Goal: Task Accomplishment & Management: Complete application form

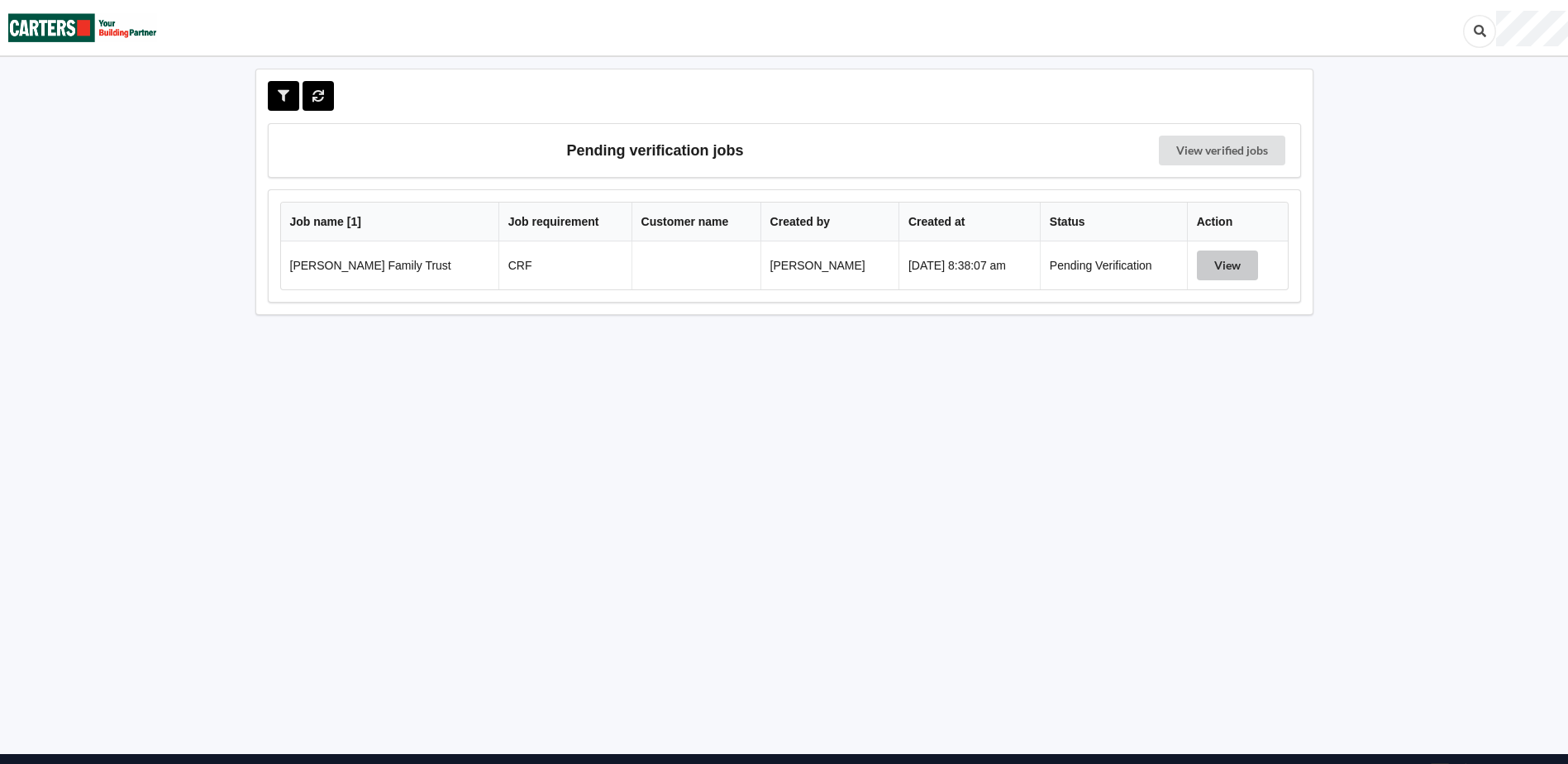
click at [1220, 264] on button "View" at bounding box center [1227, 265] width 61 height 30
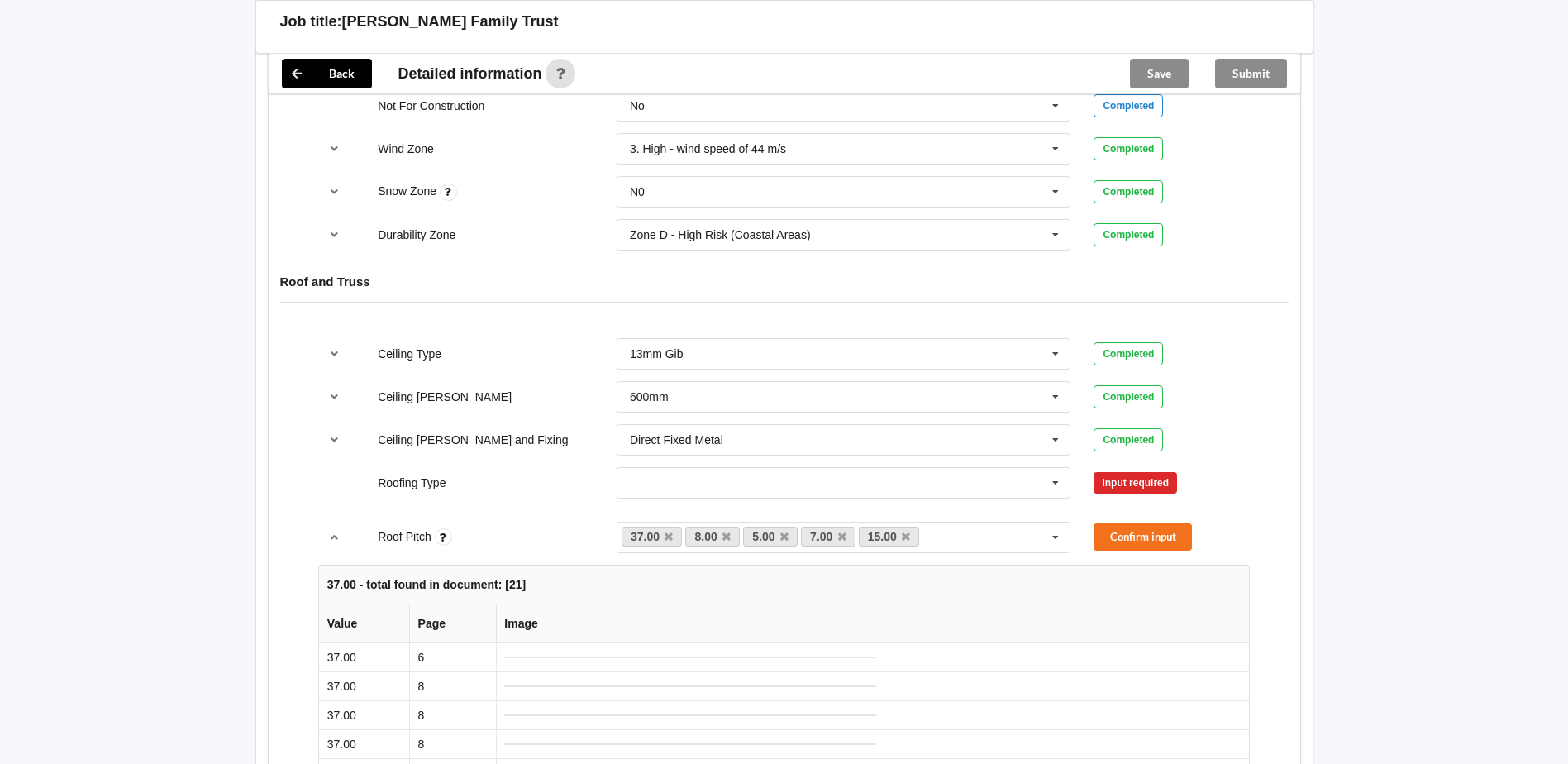
scroll to position [827, 0]
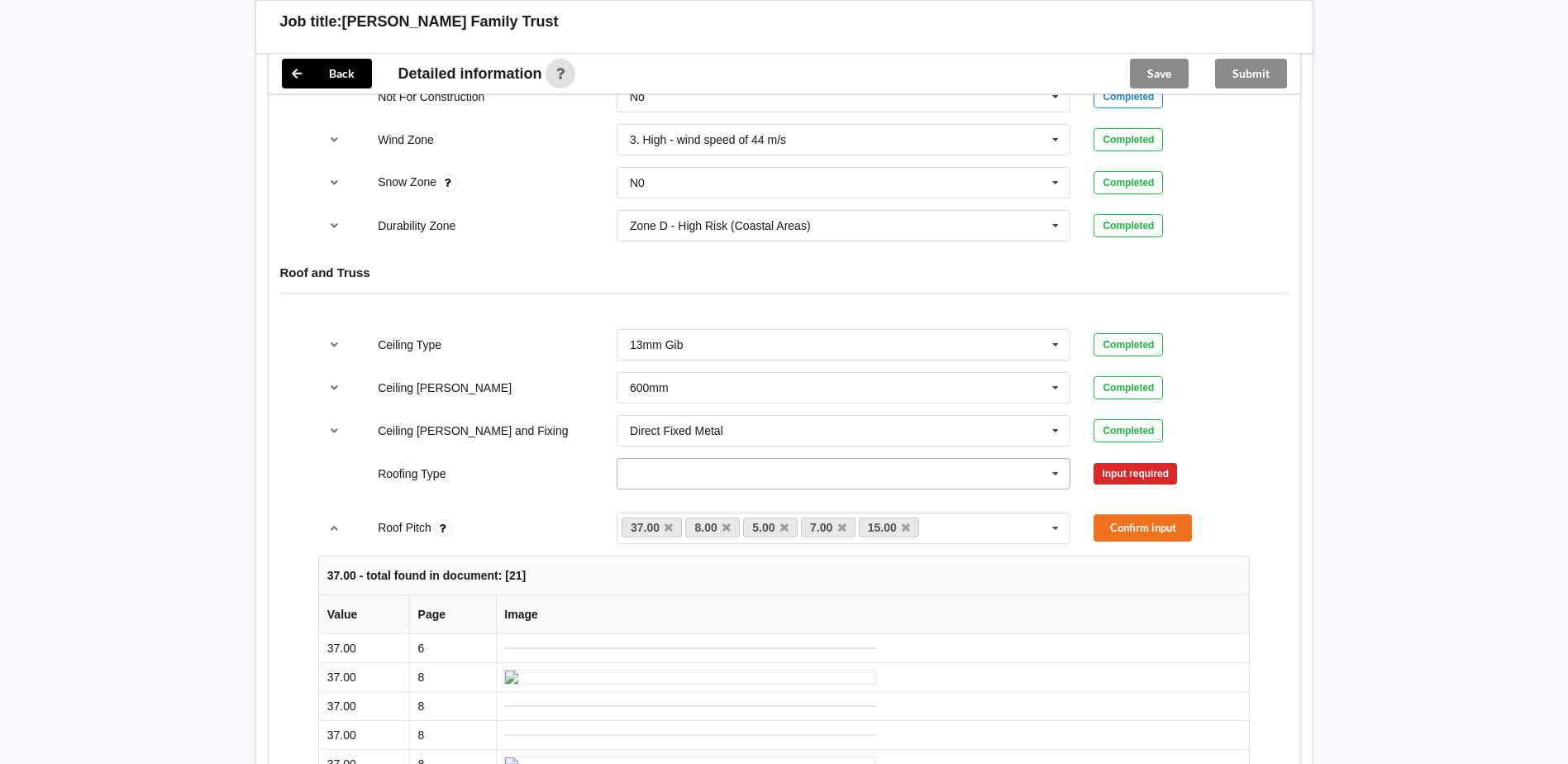
click at [1054, 468] on icon at bounding box center [1055, 474] width 24 height 31
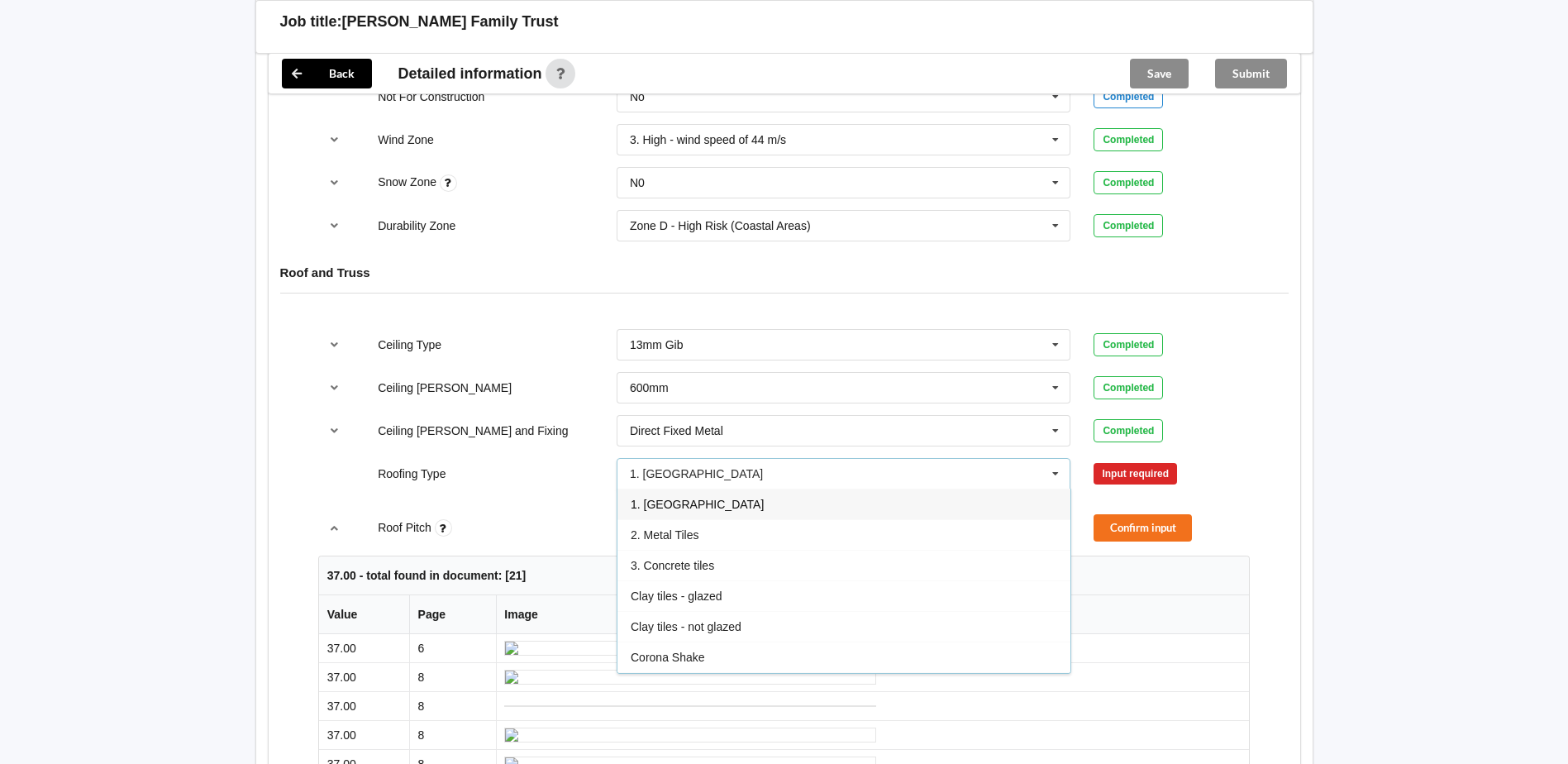
click at [768, 503] on div "1. [GEOGRAPHIC_DATA]" at bounding box center [845, 503] width 453 height 31
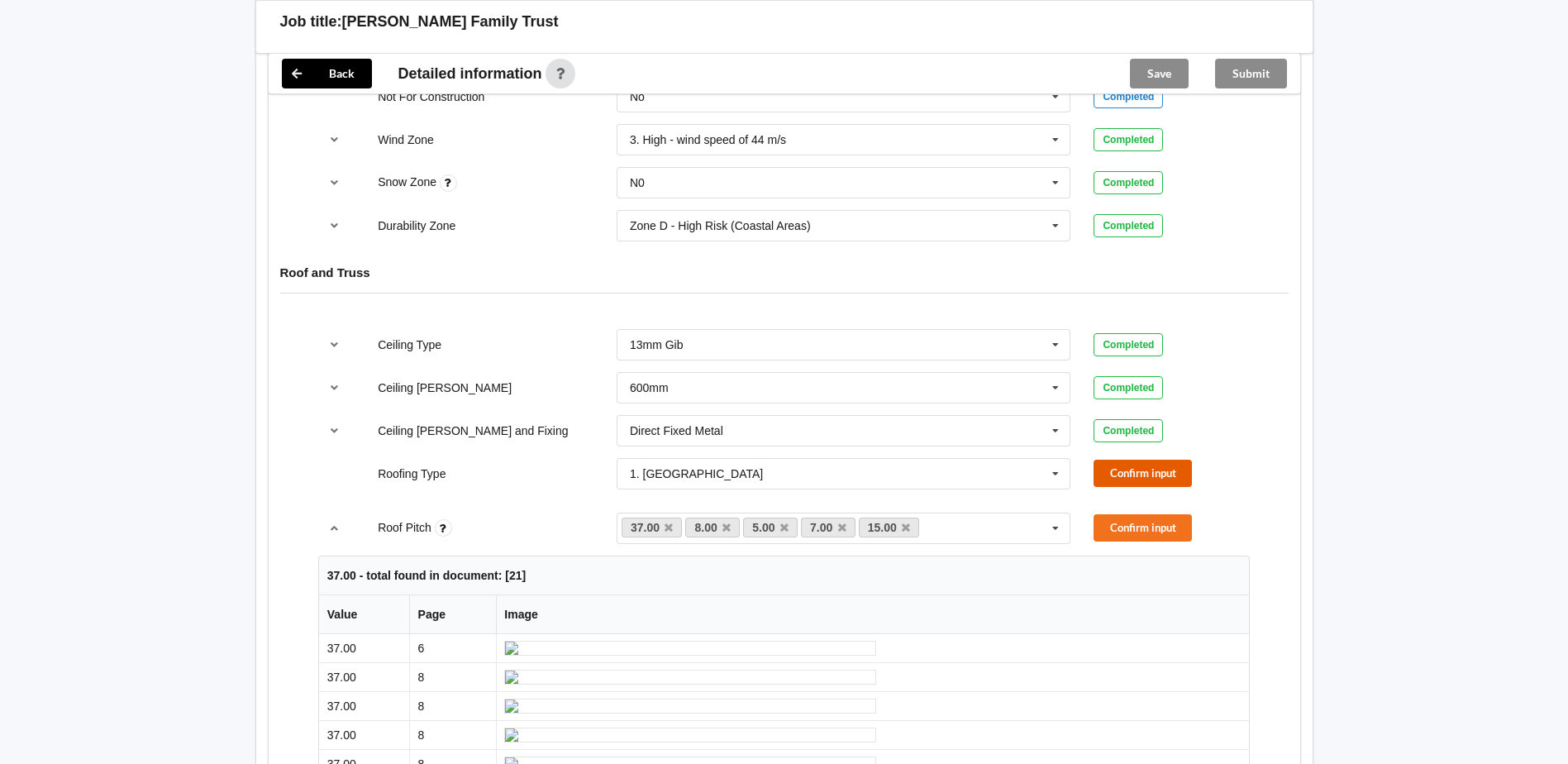
click at [1118, 478] on button "Confirm input" at bounding box center [1143, 473] width 99 height 27
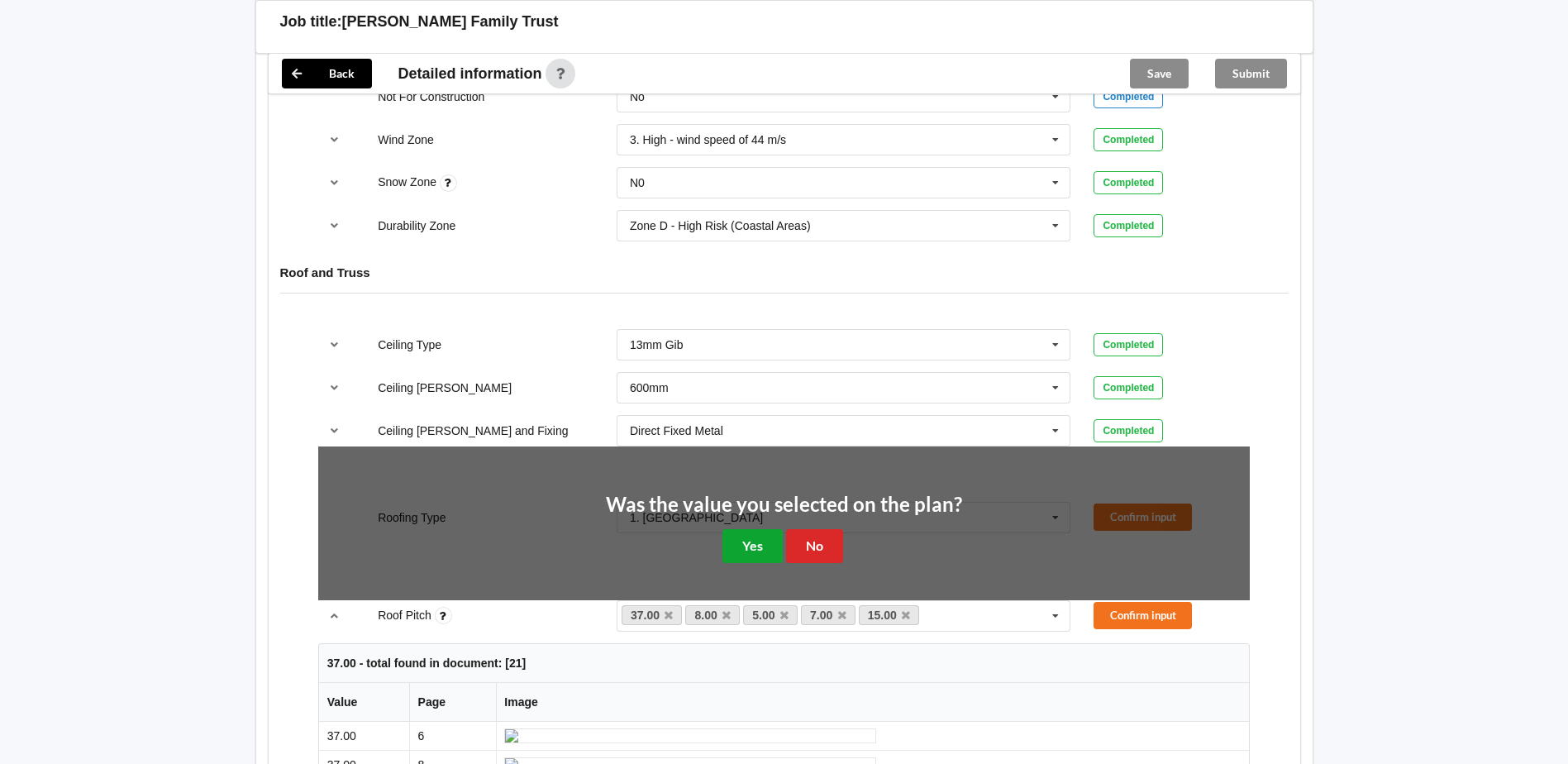
click at [761, 535] on button "Yes" at bounding box center [752, 546] width 60 height 34
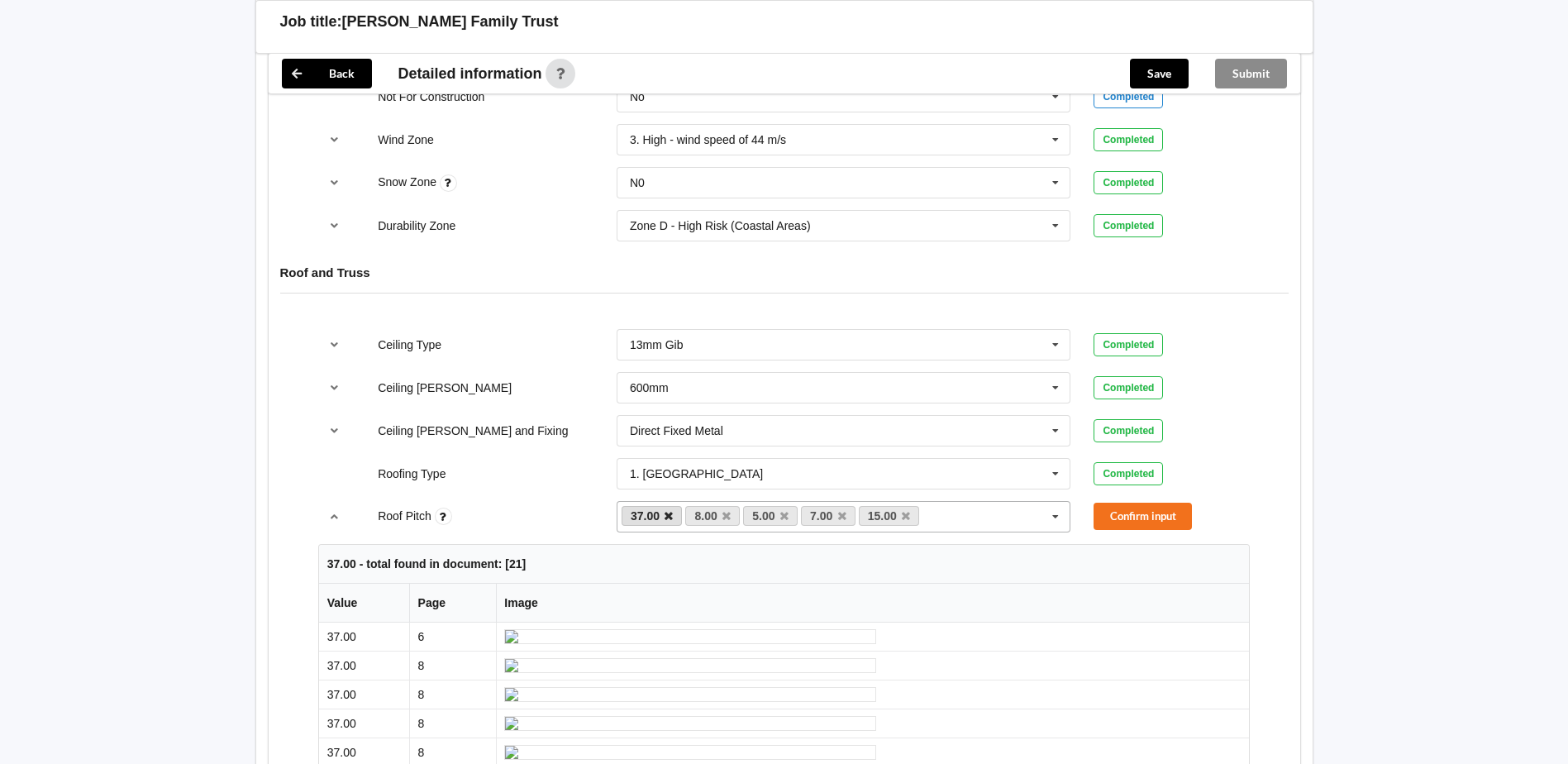
click at [670, 520] on icon at bounding box center [669, 516] width 8 height 10
click at [777, 515] on icon at bounding box center [778, 516] width 8 height 10
click at [777, 515] on link "15.00" at bounding box center [767, 516] width 61 height 20
click at [785, 513] on icon at bounding box center [784, 516] width 8 height 10
click at [1109, 516] on button "Confirm input" at bounding box center [1143, 516] width 99 height 27
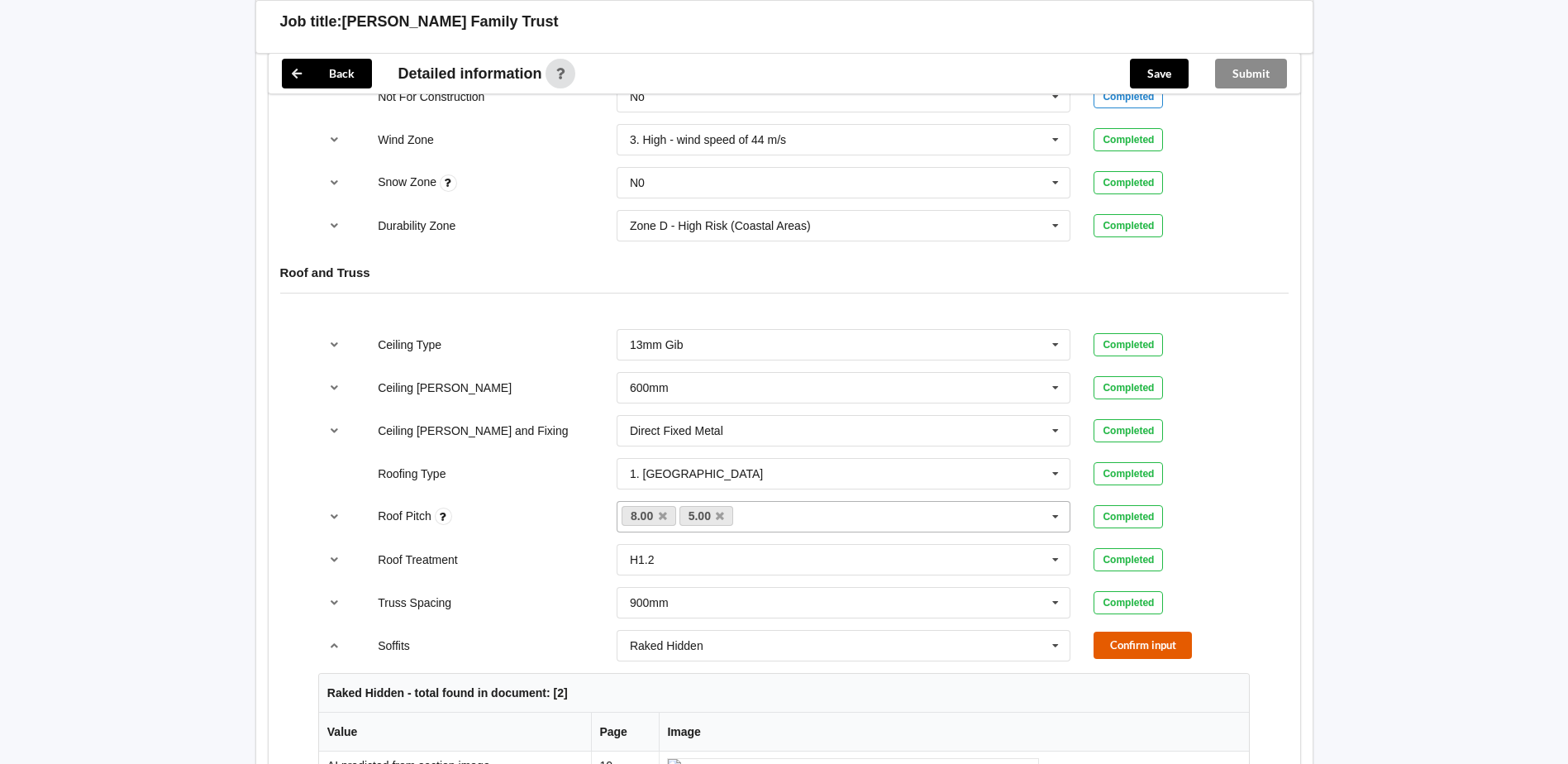
click at [1131, 648] on button "Confirm input" at bounding box center [1143, 645] width 99 height 27
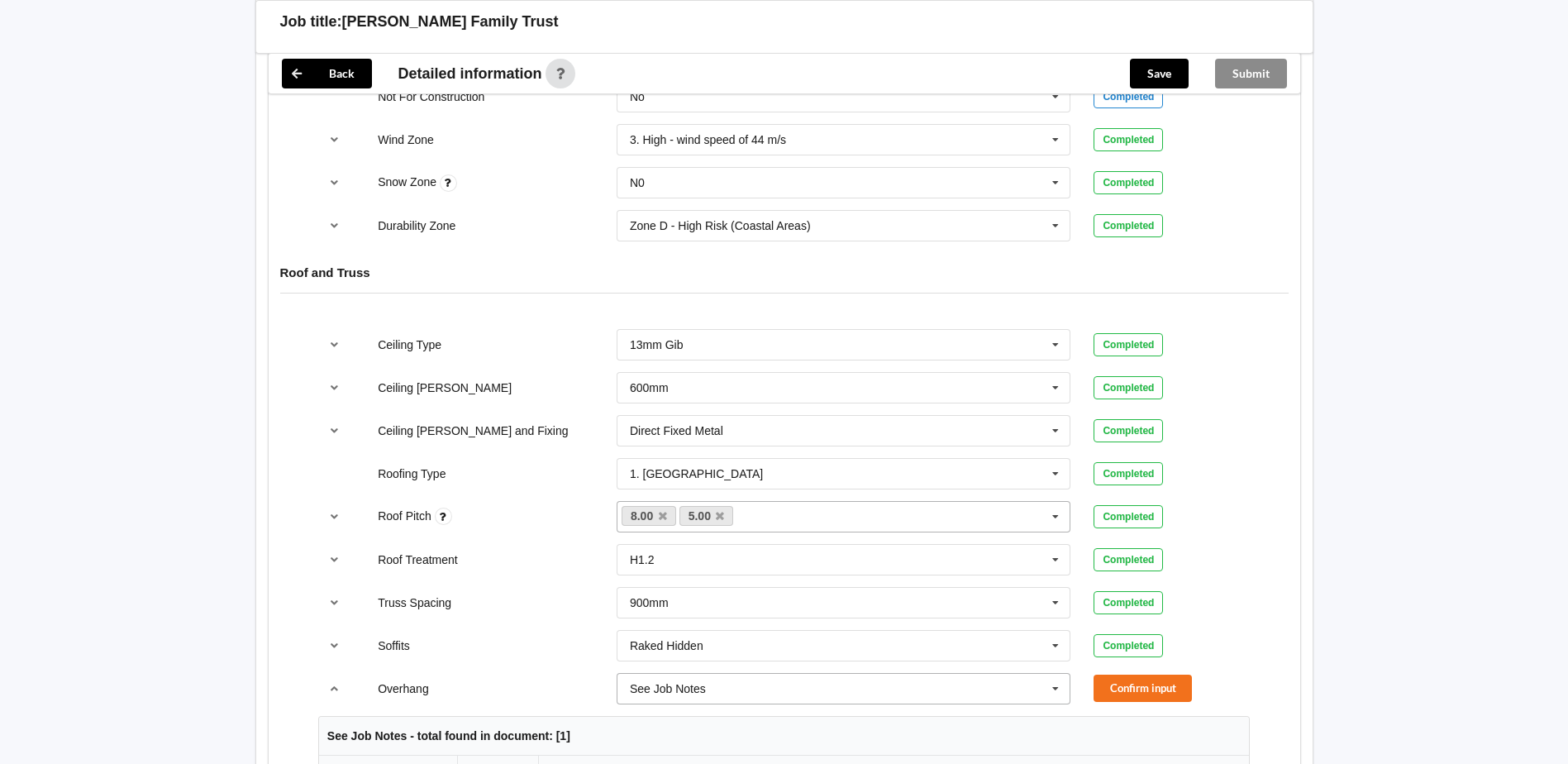
click at [1054, 692] on icon at bounding box center [1055, 689] width 24 height 31
click at [893, 647] on div "Multiple Values – See As Per Plan" at bounding box center [845, 657] width 453 height 31
click at [1104, 680] on button "Confirm input" at bounding box center [1143, 688] width 99 height 27
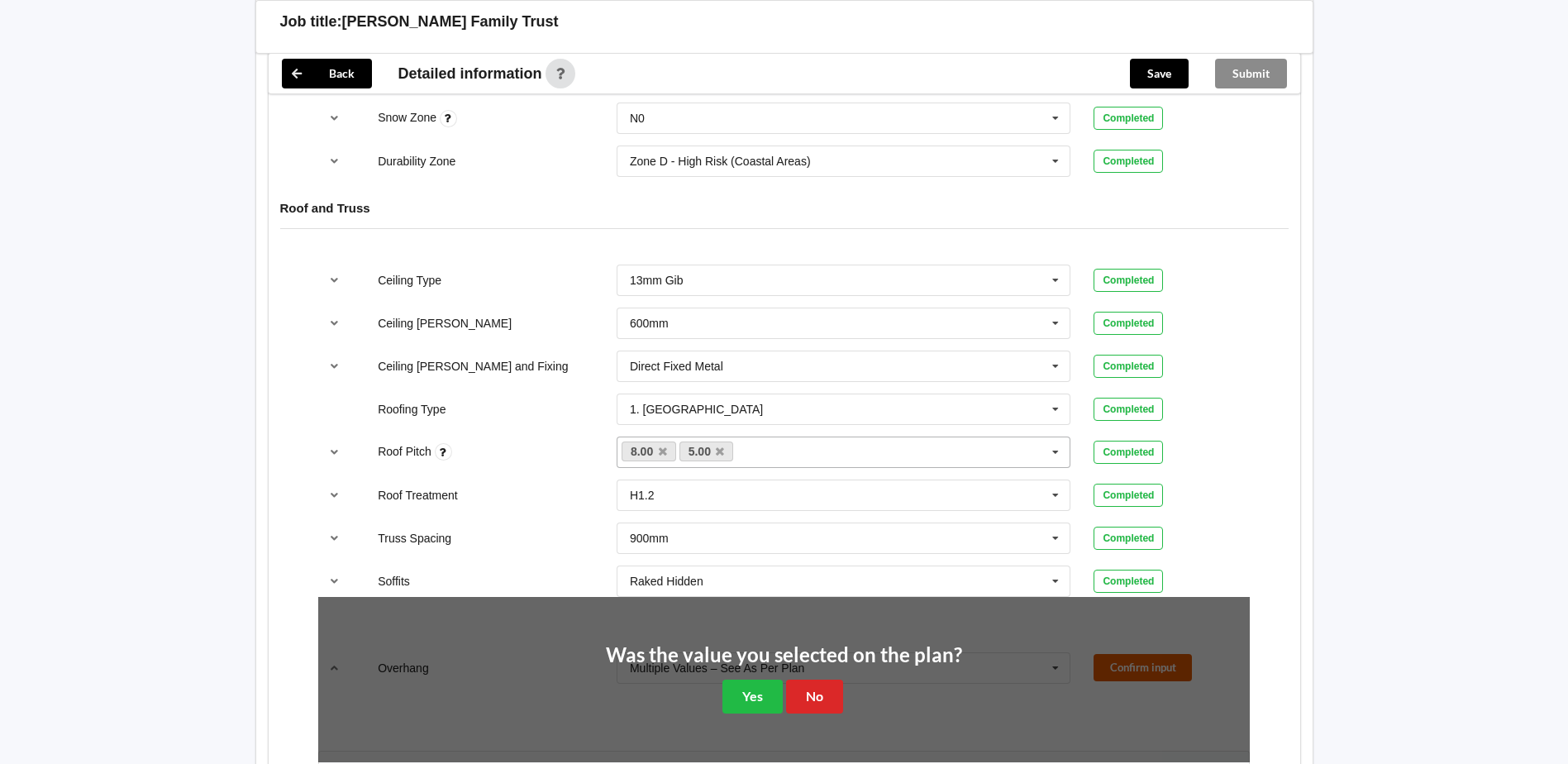
scroll to position [1075, 0]
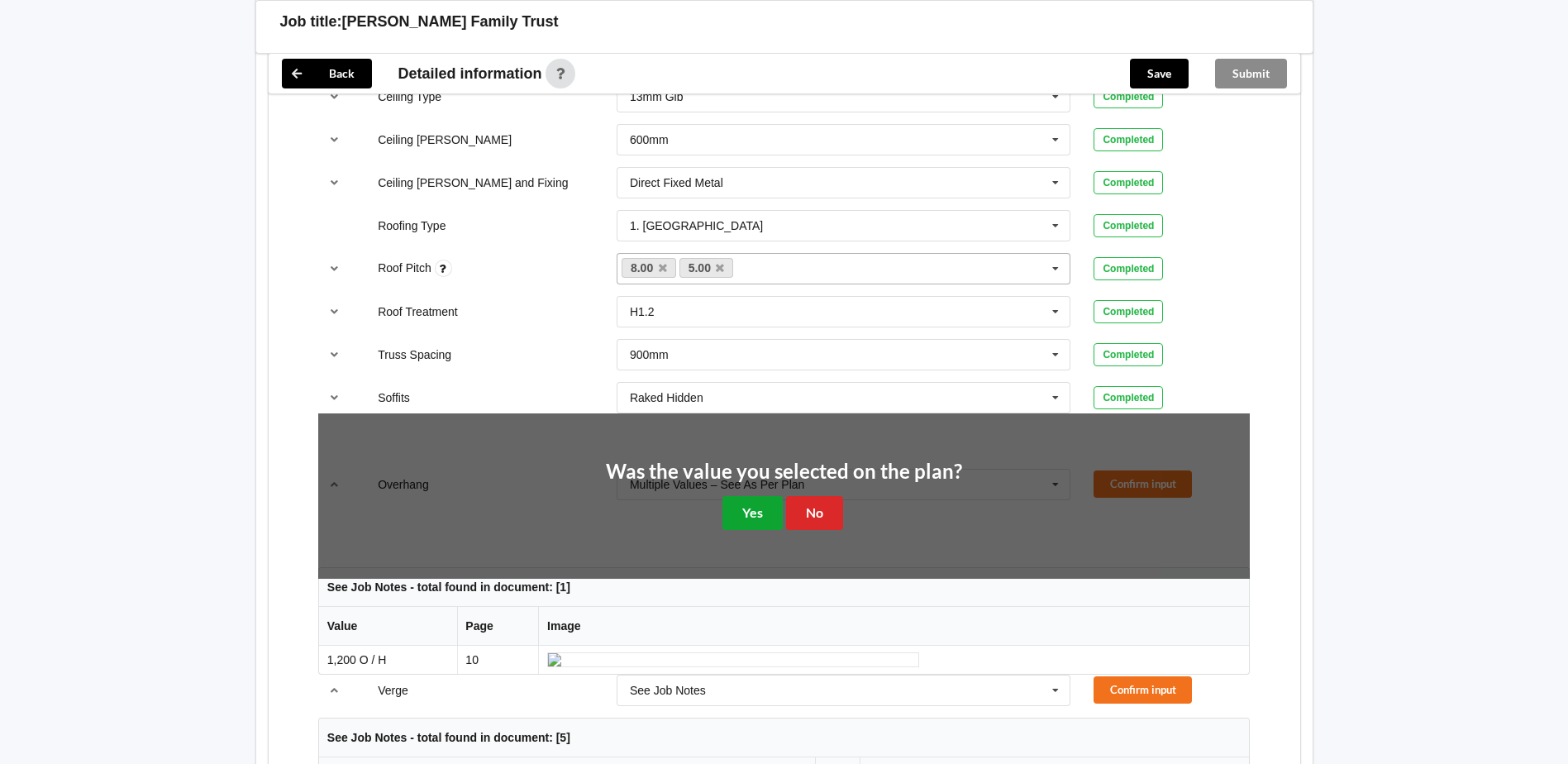
click at [766, 512] on button "Yes" at bounding box center [752, 513] width 60 height 34
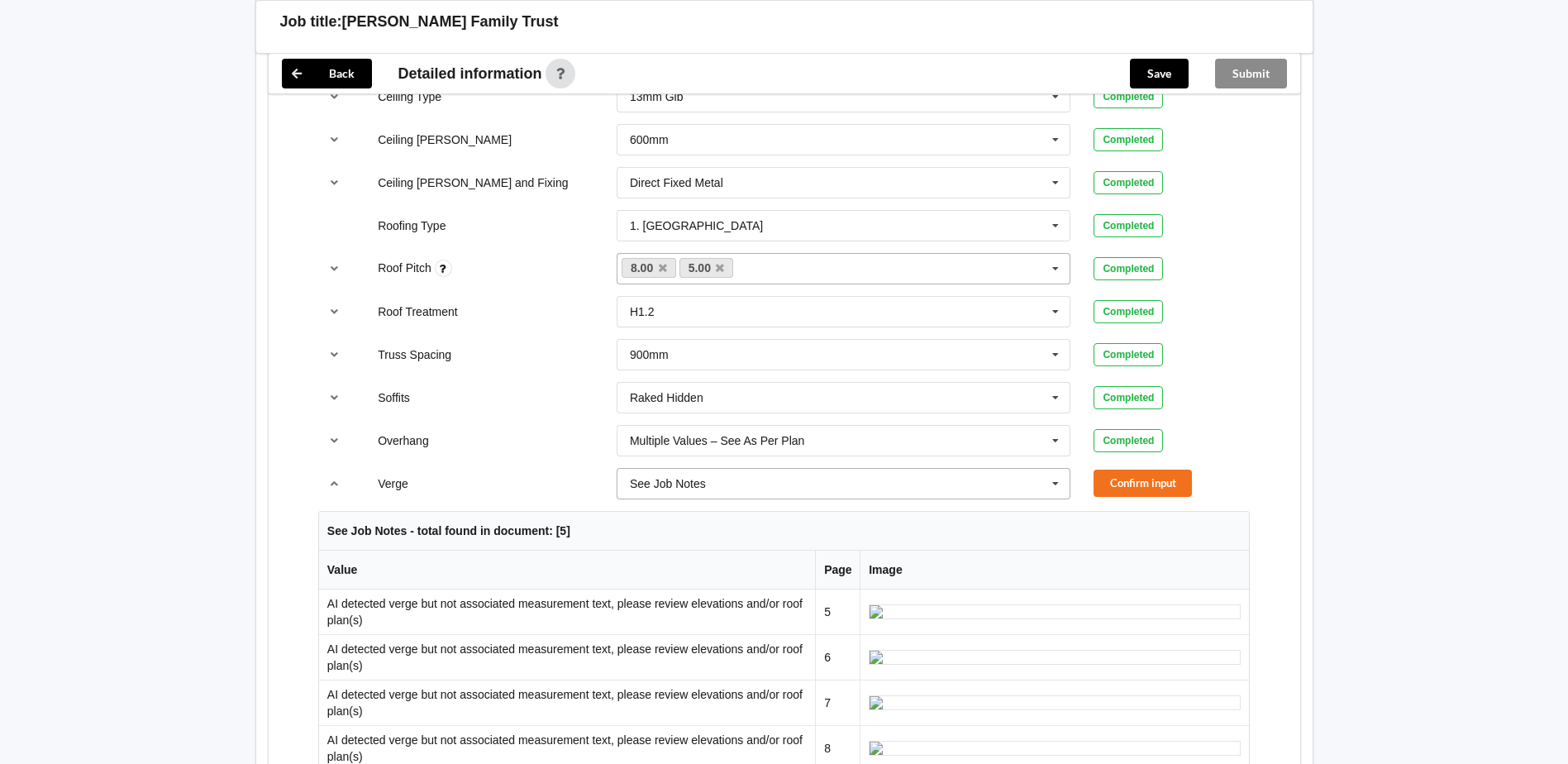
click at [1062, 482] on icon at bounding box center [1055, 484] width 24 height 31
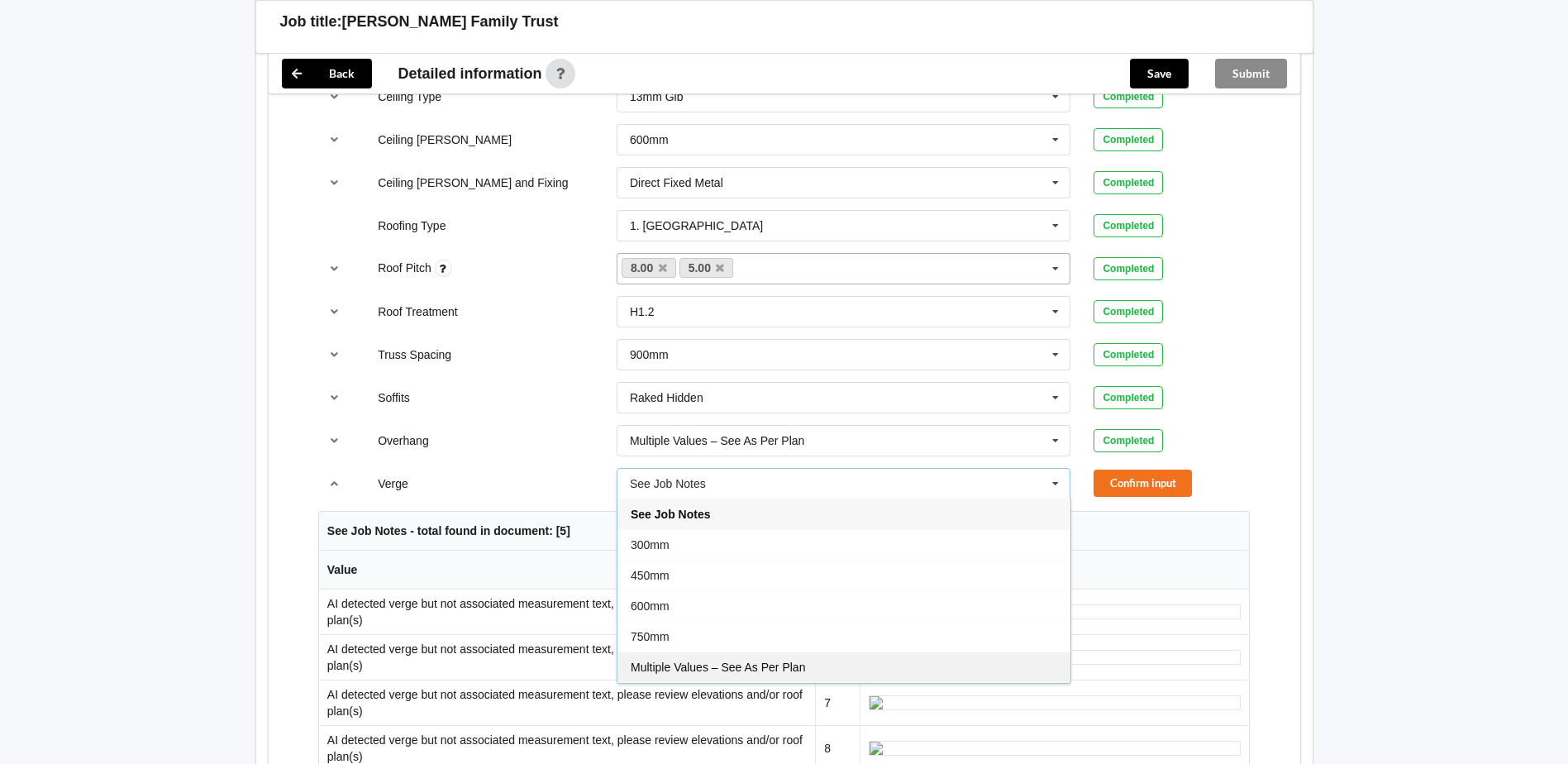
click at [857, 659] on div "Multiple Values – See As Per Plan" at bounding box center [845, 667] width 453 height 31
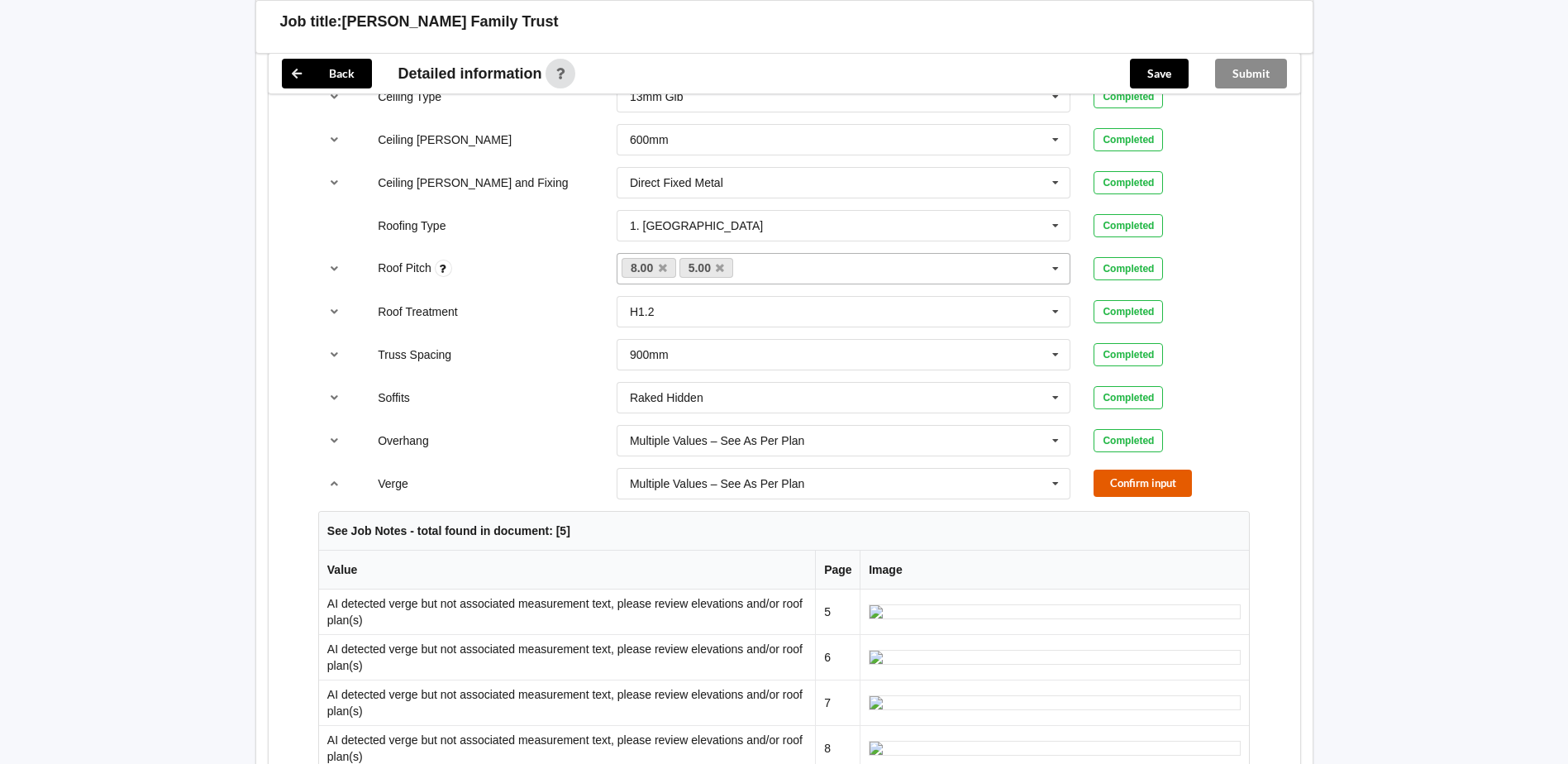
click at [1139, 479] on button "Confirm input" at bounding box center [1143, 483] width 99 height 27
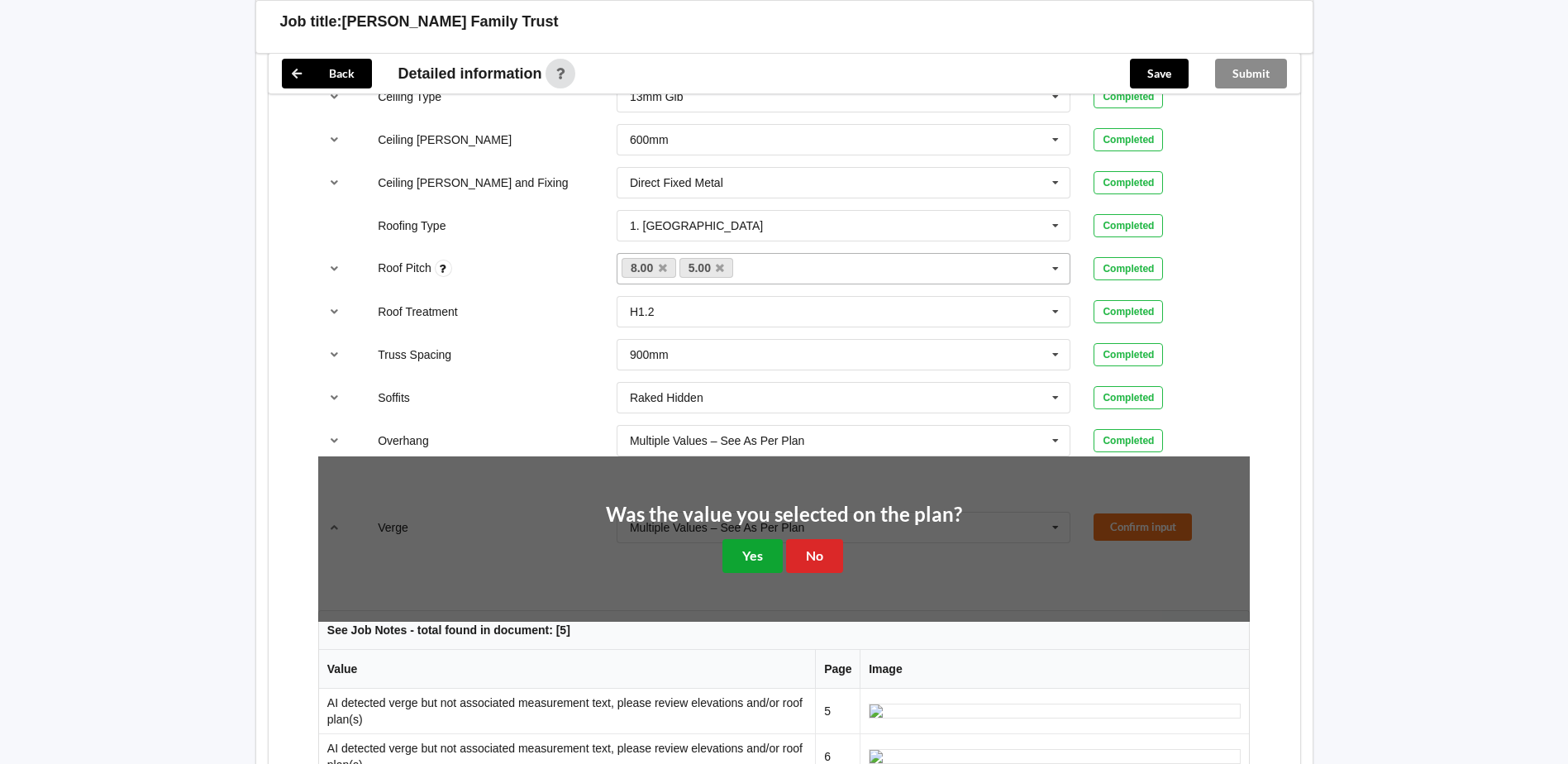
click at [749, 565] on button "Yes" at bounding box center [752, 556] width 60 height 34
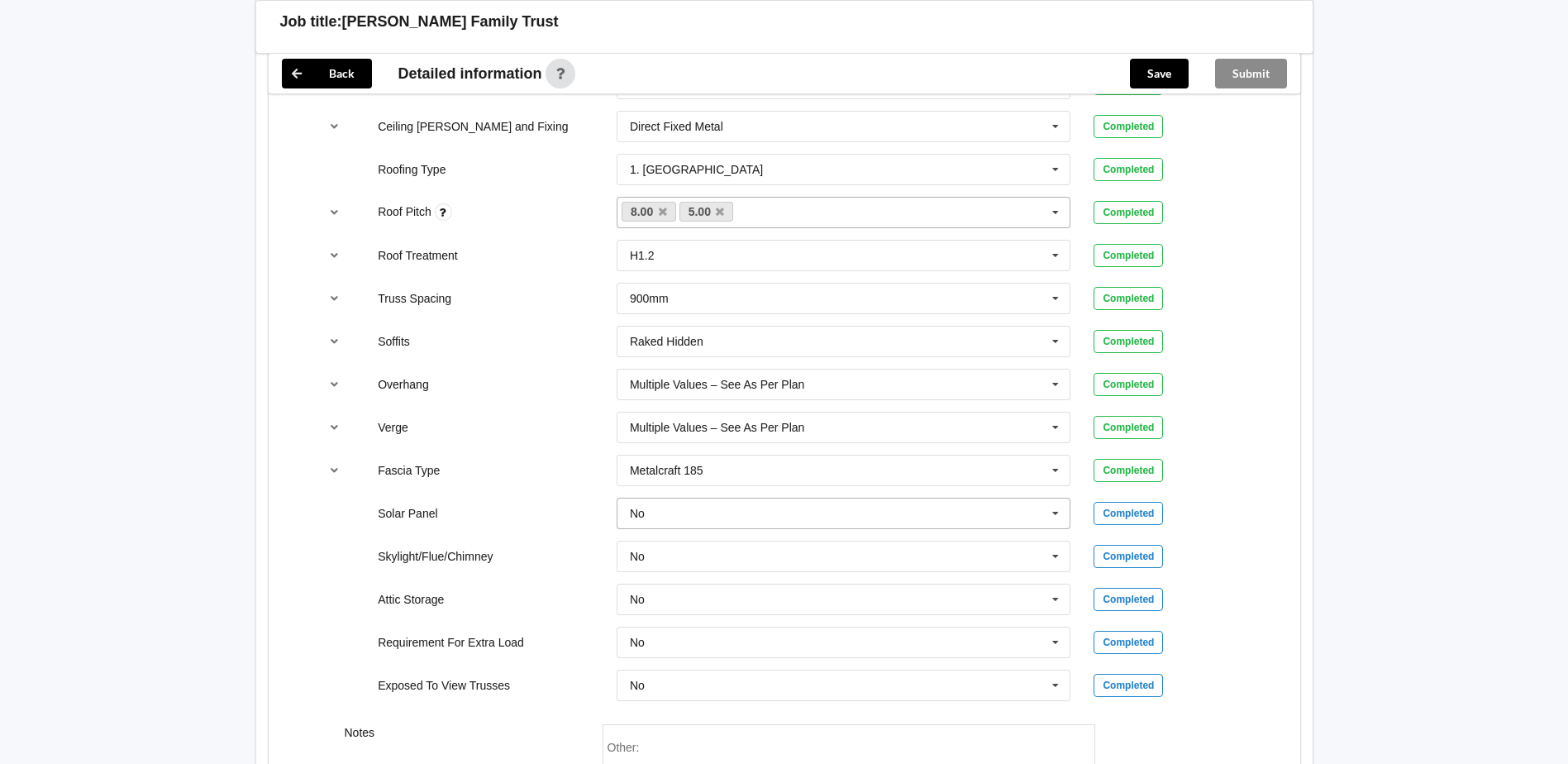
scroll to position [1240, 0]
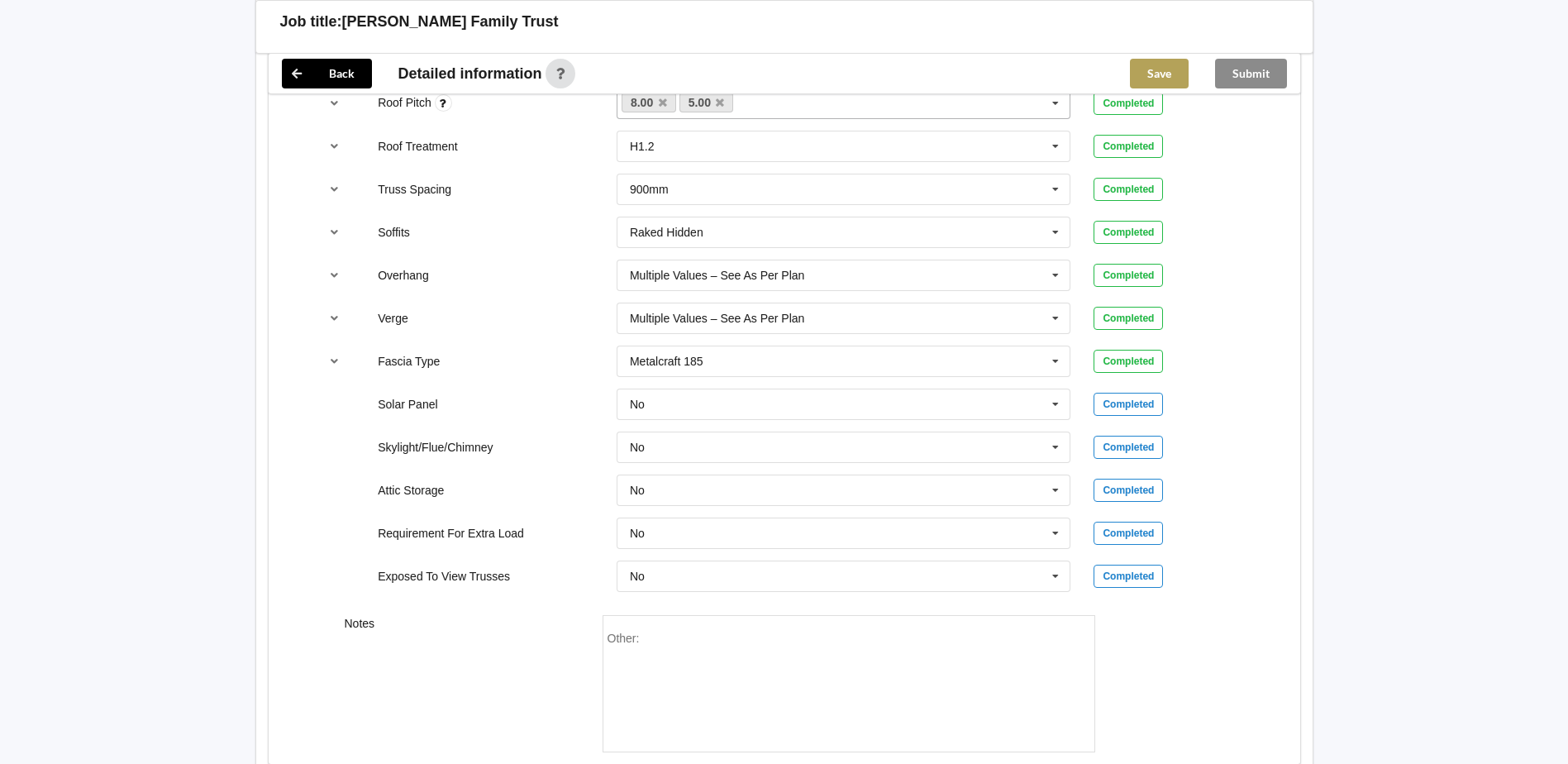
click at [1170, 84] on button "Save" at bounding box center [1159, 73] width 58 height 30
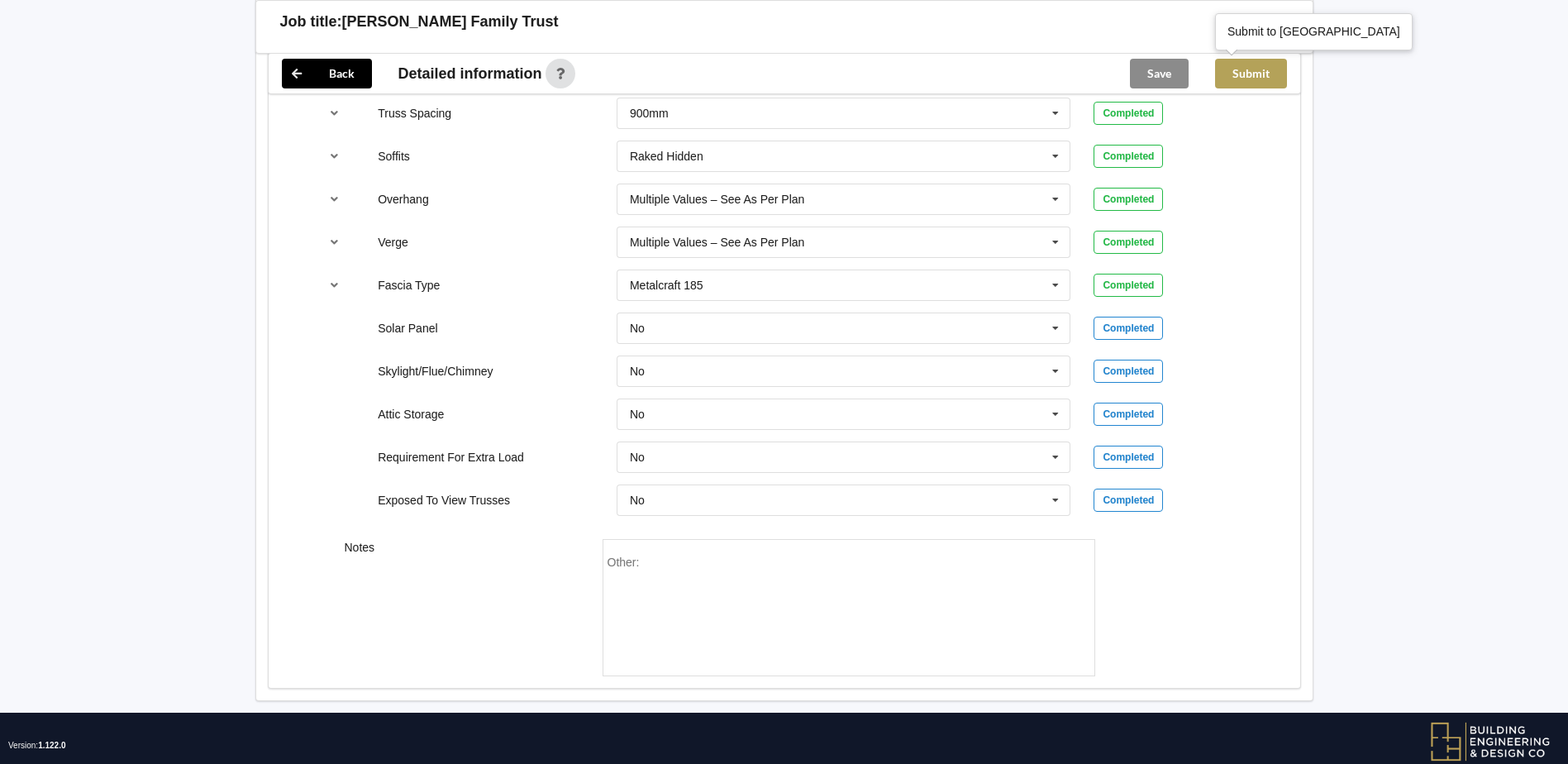
click at [1254, 71] on button "Submit" at bounding box center [1251, 73] width 71 height 30
